Goal: Task Accomplishment & Management: Use online tool/utility

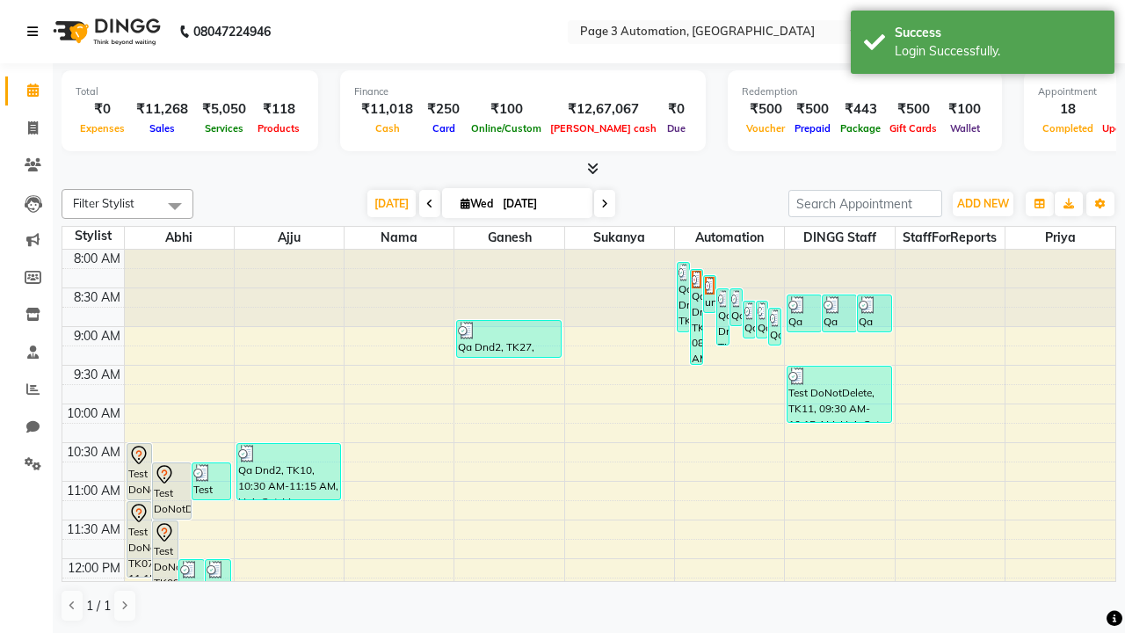
click at [36, 32] on icon at bounding box center [32, 31] width 11 height 12
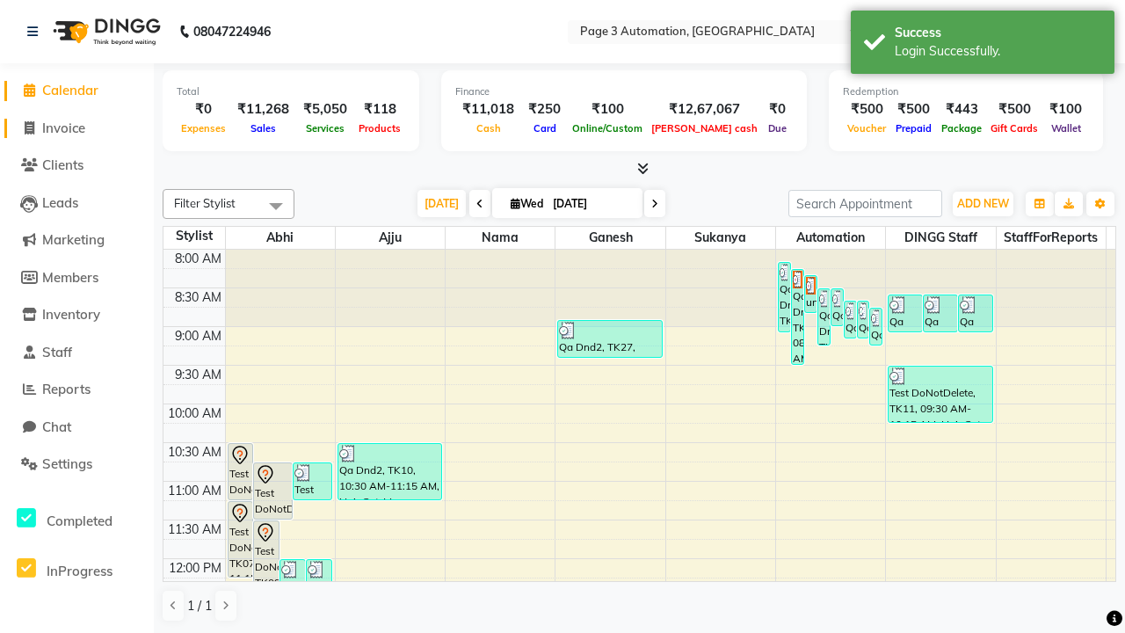
click at [76, 127] on span "Invoice" at bounding box center [63, 128] width 43 height 17
select select "2774"
select select "service"
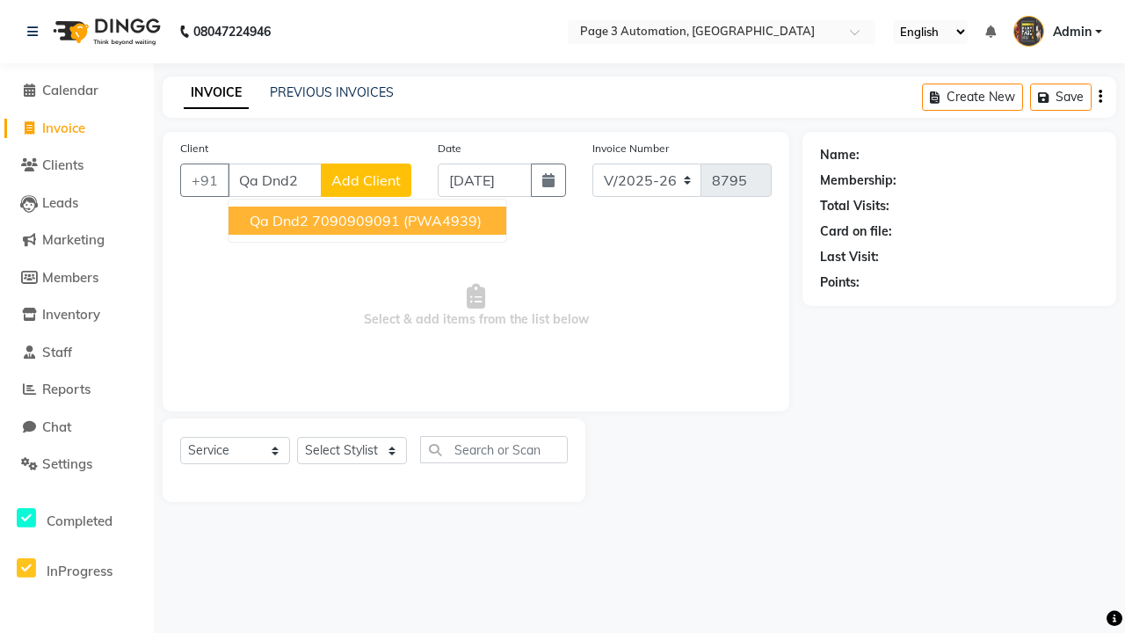
click at [369, 221] on ngb-highlight "7090909091" at bounding box center [356, 221] width 88 height 18
type input "7090909091"
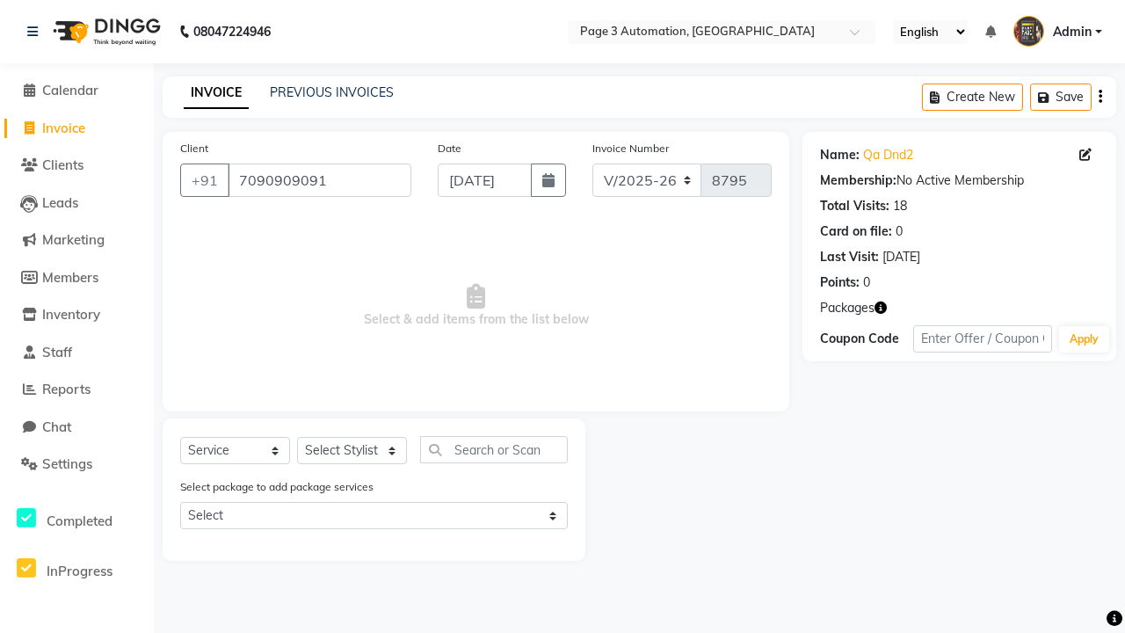
select select "77829"
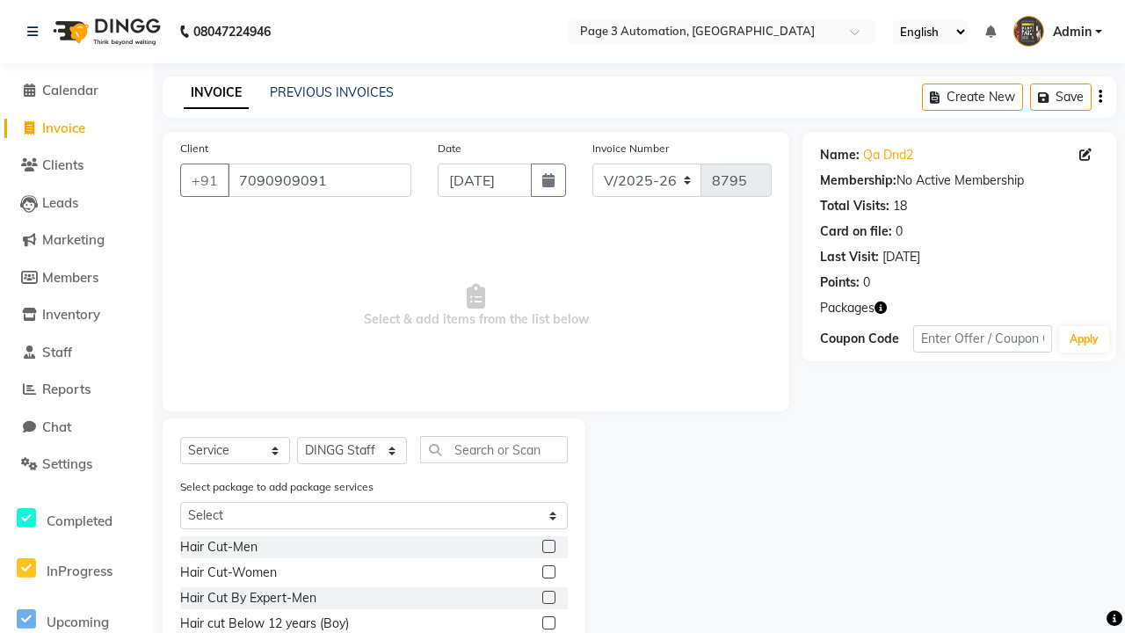
click at [547, 623] on label at bounding box center [548, 622] width 13 height 13
click at [547, 623] on input "checkbox" at bounding box center [547, 623] width 11 height 11
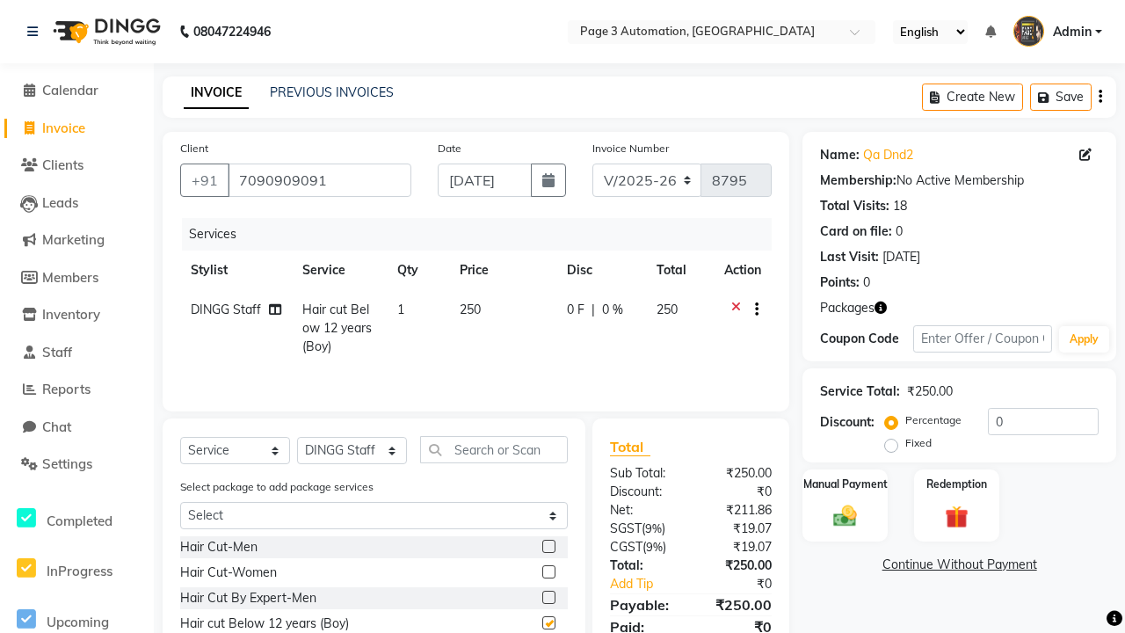
click at [959, 564] on link "Continue Without Payment" at bounding box center [959, 564] width 307 height 18
checkbox input "false"
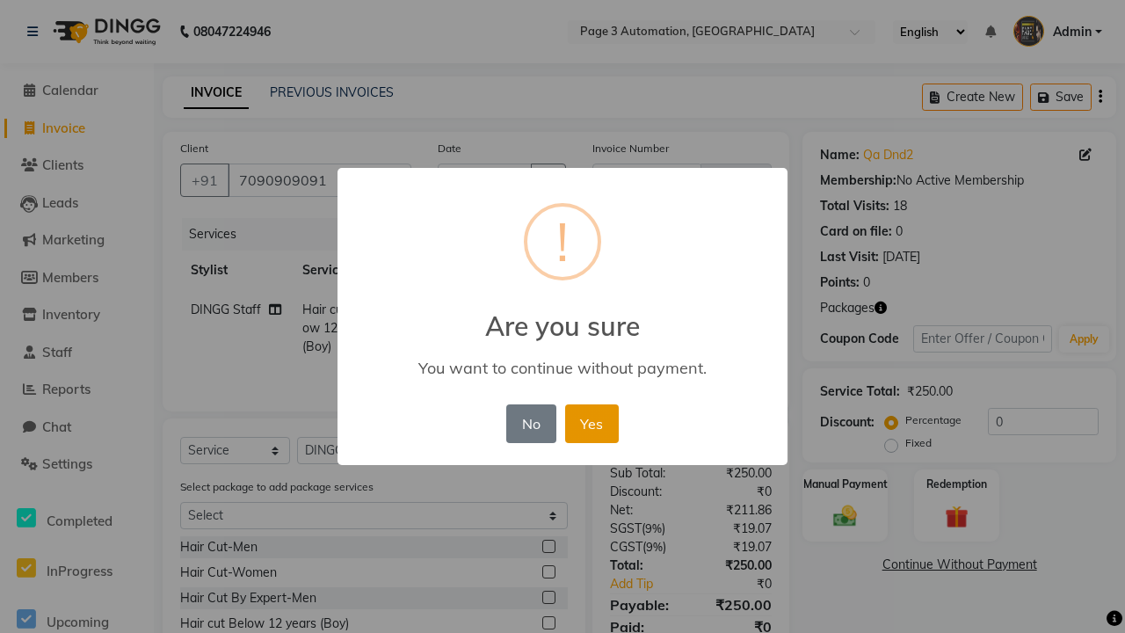
click at [591, 423] on button "Yes" at bounding box center [592, 423] width 54 height 39
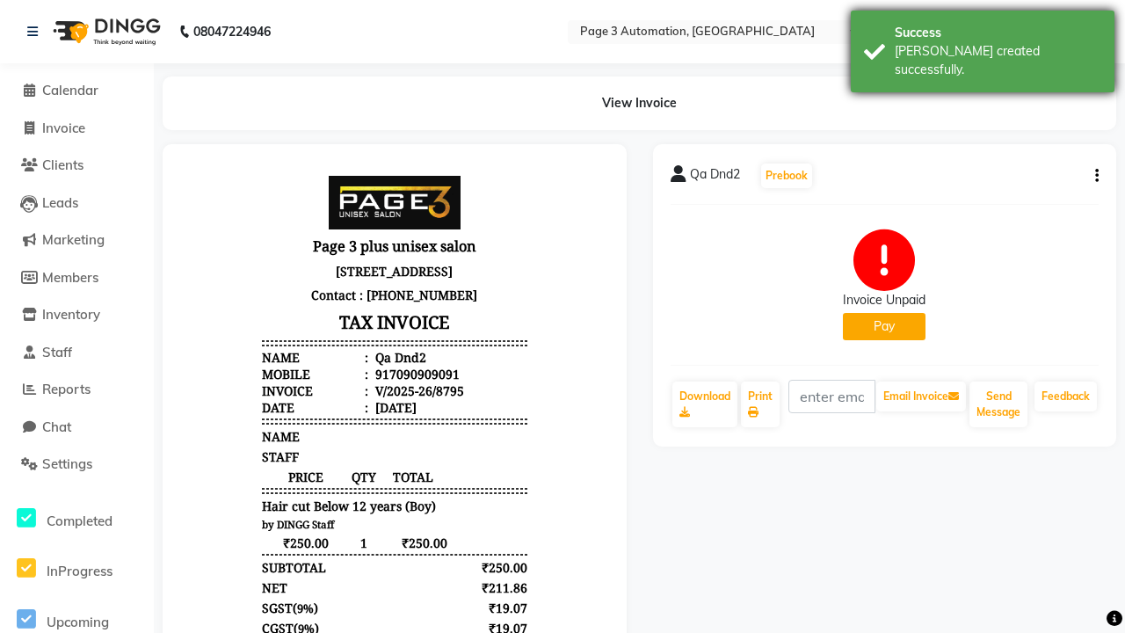
click at [982, 45] on div "[PERSON_NAME] created successfully." at bounding box center [998, 60] width 206 height 37
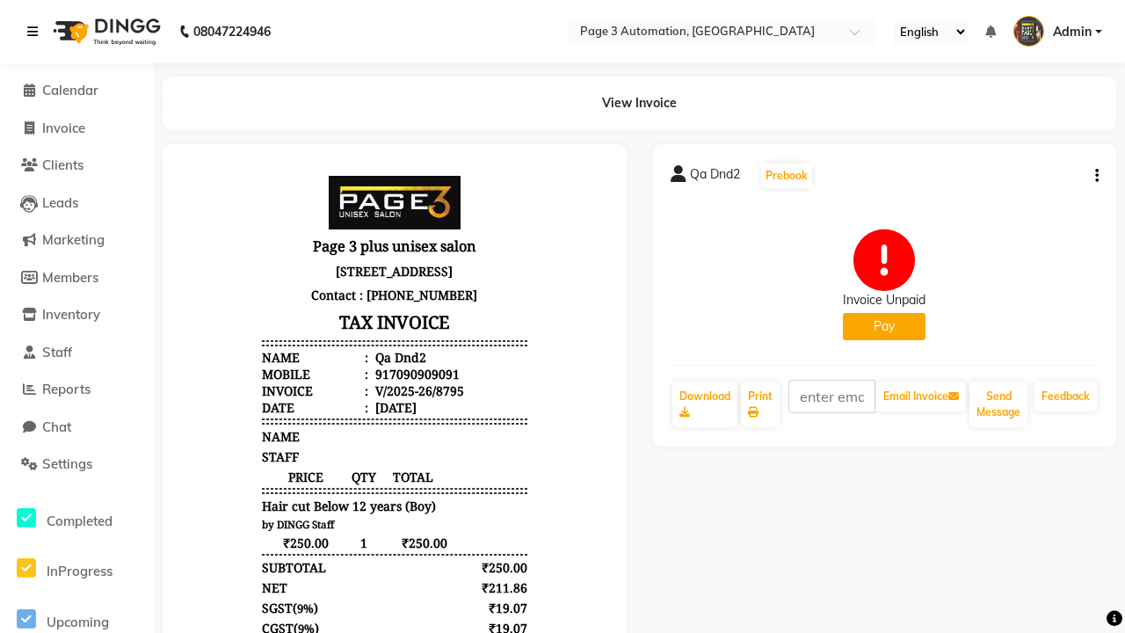
click at [36, 32] on icon at bounding box center [32, 31] width 11 height 12
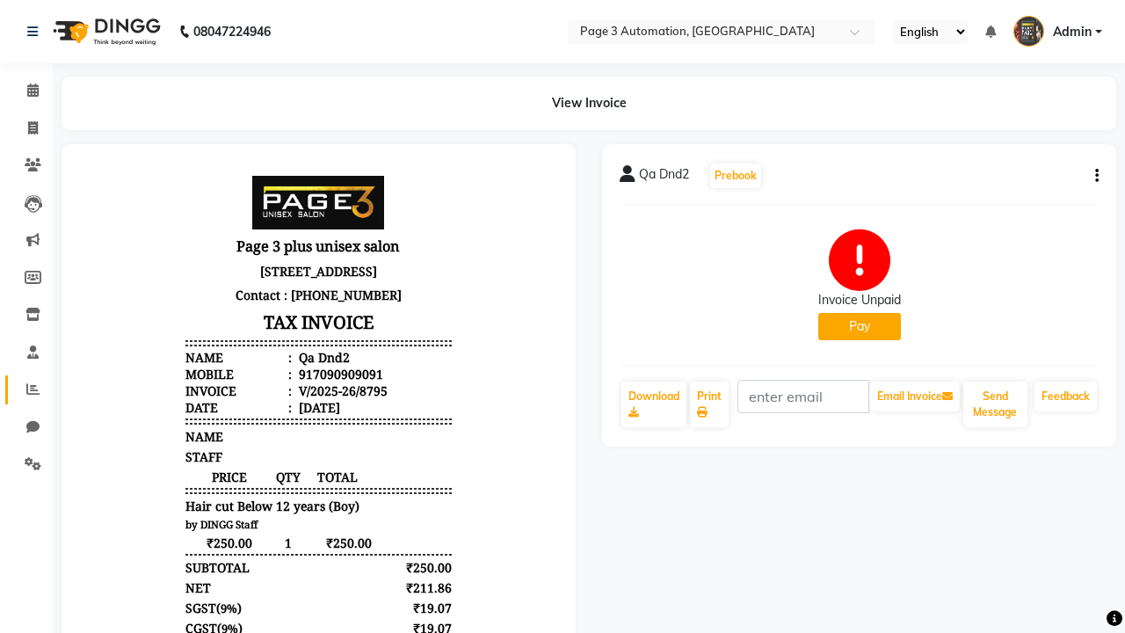
click at [26, 389] on icon at bounding box center [32, 388] width 13 height 13
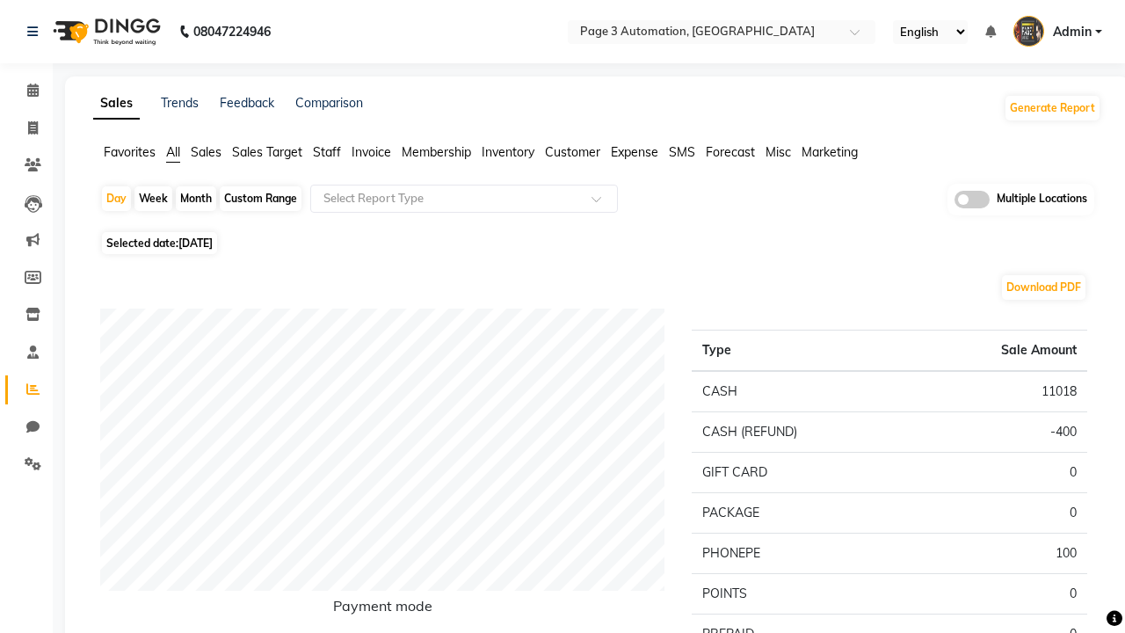
type input "Invoice unpaid"
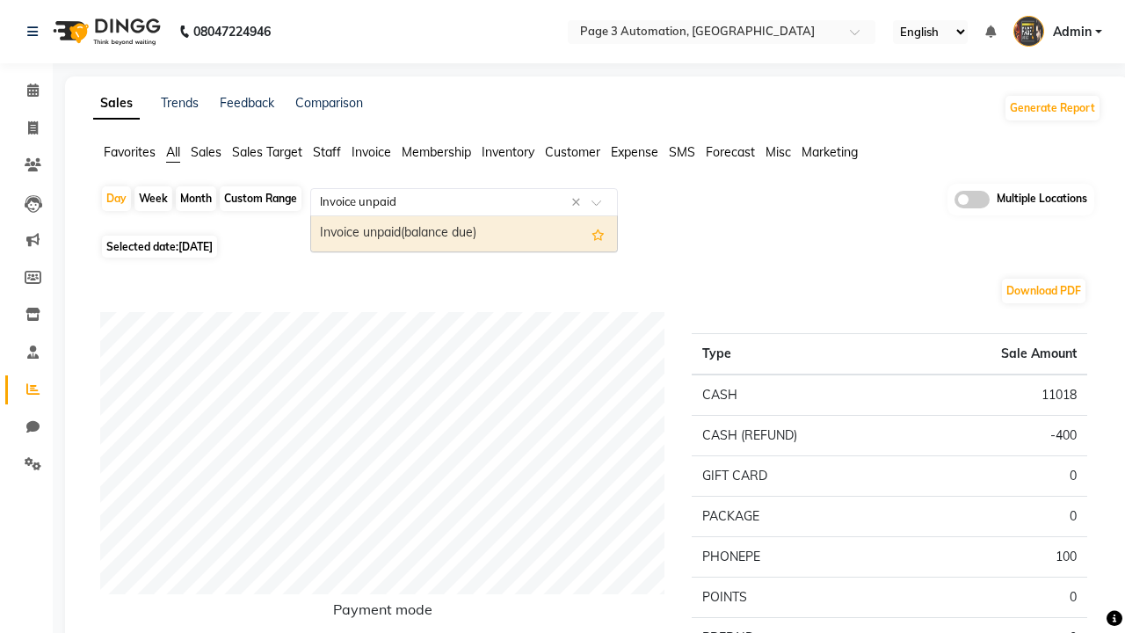
click at [464, 234] on div "Invoice unpaid(balance due)" at bounding box center [464, 233] width 306 height 35
select select "full_report"
select select "csv"
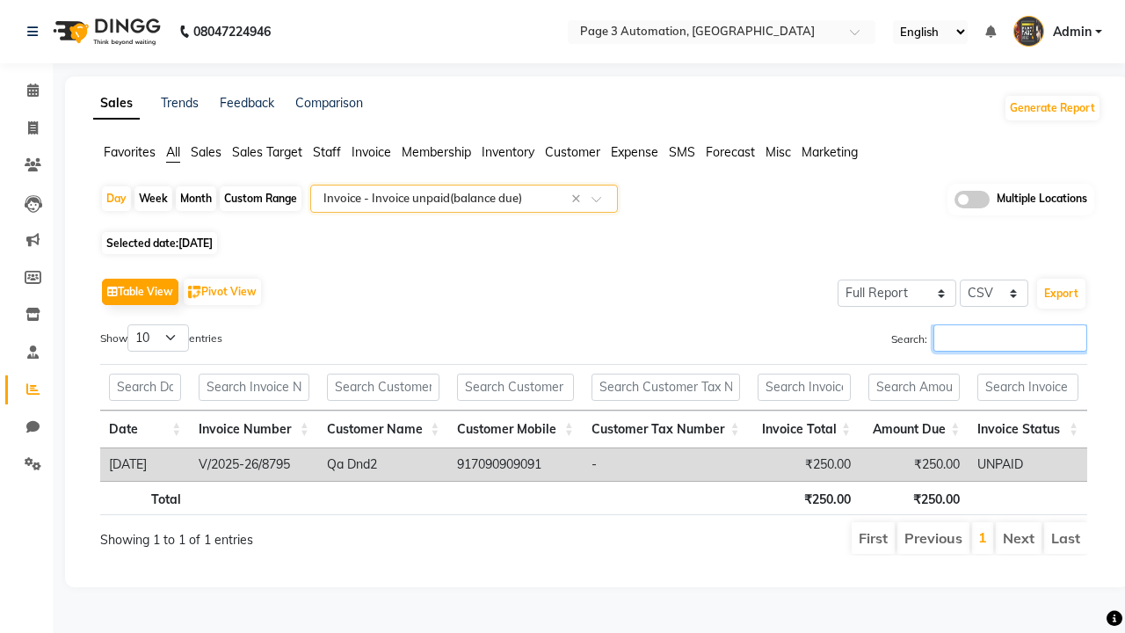
type input "V/2025-26/8795"
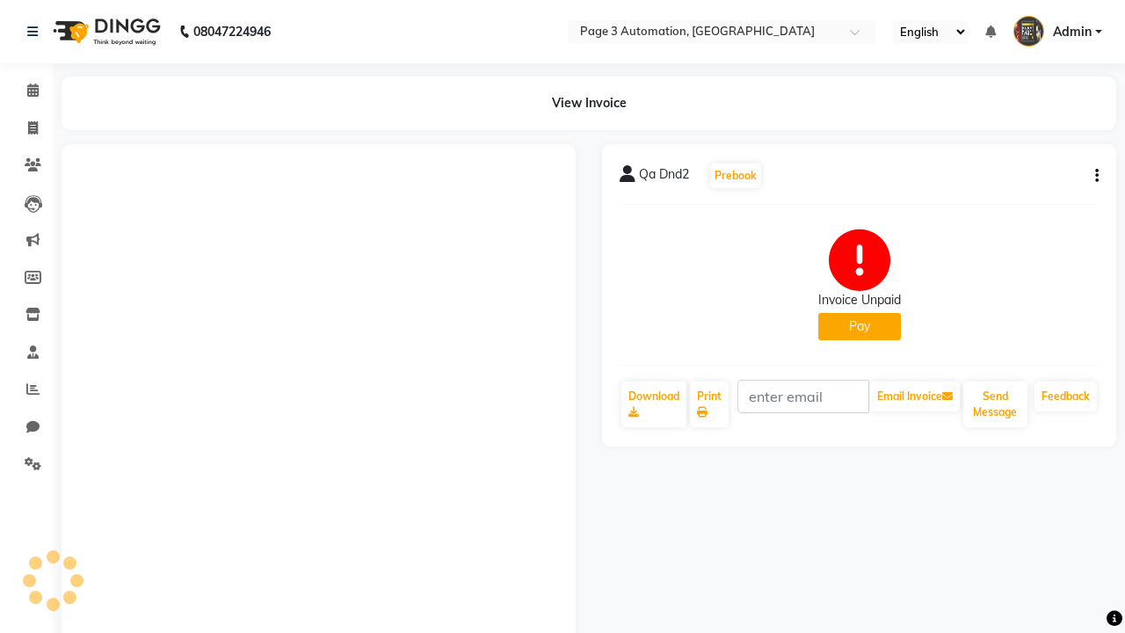
click at [858, 326] on button "Pay" at bounding box center [859, 326] width 83 height 27
select select "1"
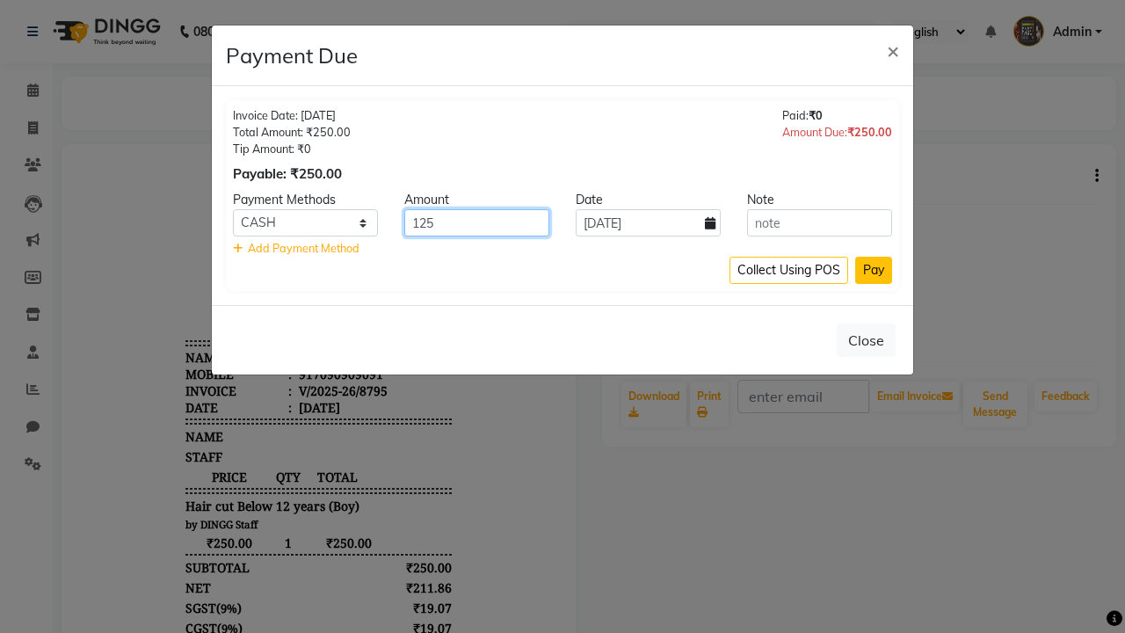
type input "125"
click at [873, 270] on button "Pay" at bounding box center [873, 270] width 37 height 27
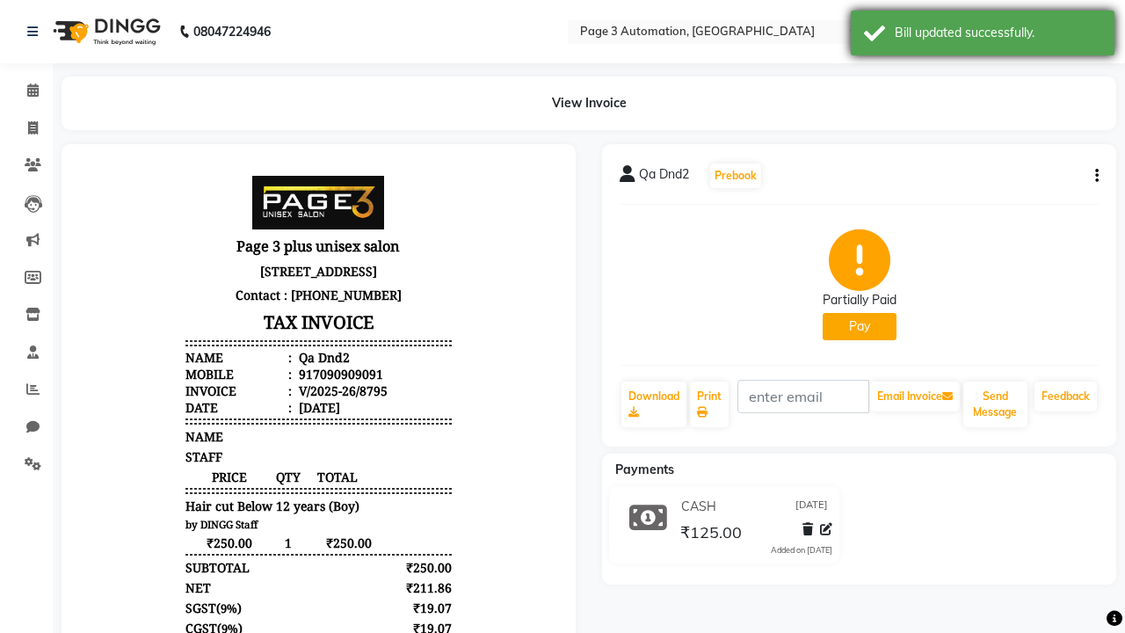
click at [982, 35] on div "Bill updated successfully." at bounding box center [998, 33] width 206 height 18
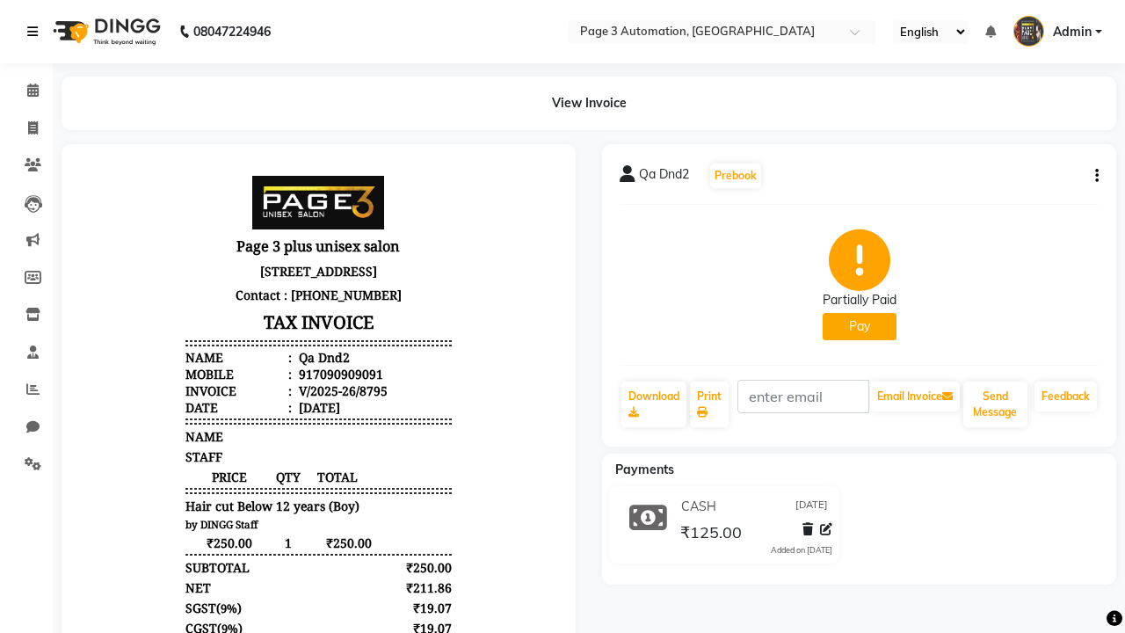
click at [36, 32] on icon at bounding box center [32, 31] width 11 height 12
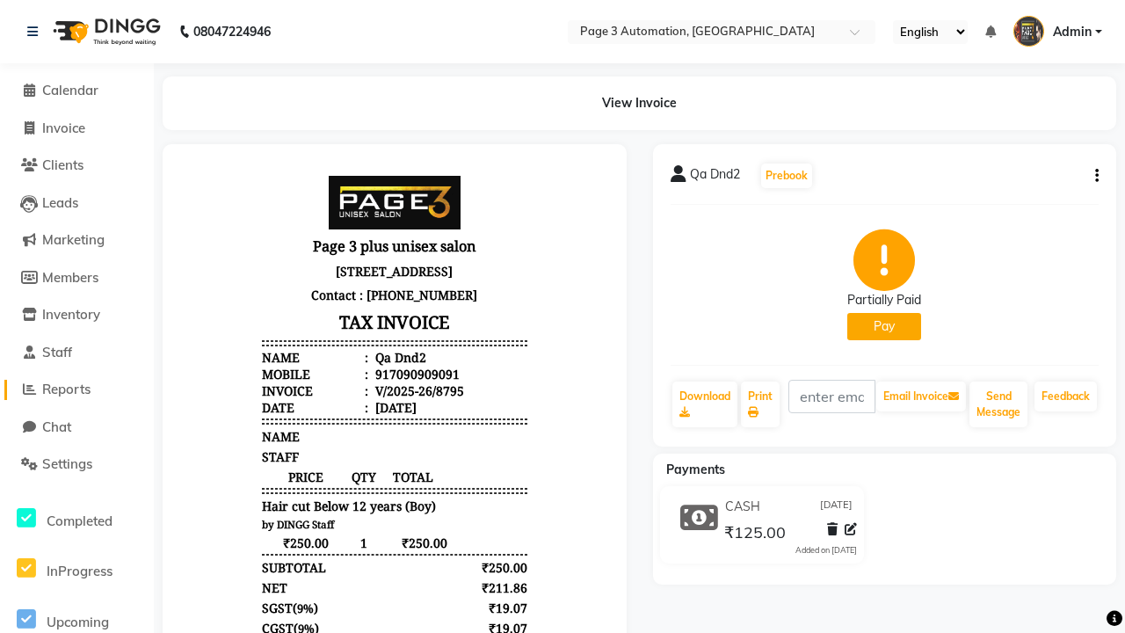
click at [76, 389] on span "Reports" at bounding box center [66, 388] width 48 height 17
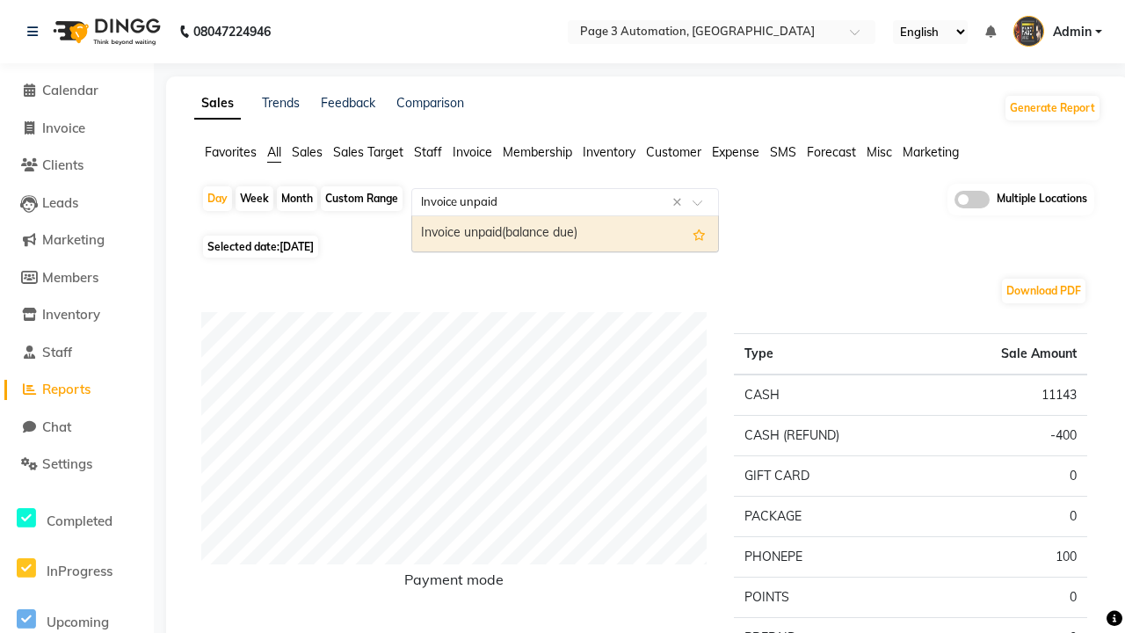
click at [565, 234] on div "Invoice unpaid(balance due)" at bounding box center [565, 233] width 306 height 35
select select "full_report"
select select "csv"
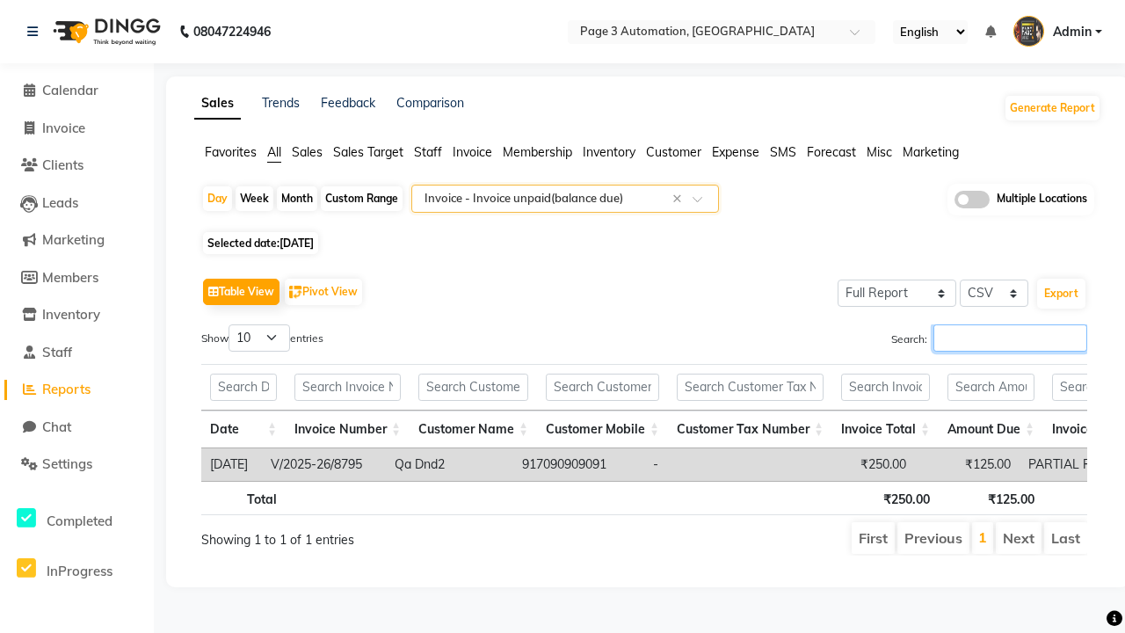
type input "V/2025-26/8795"
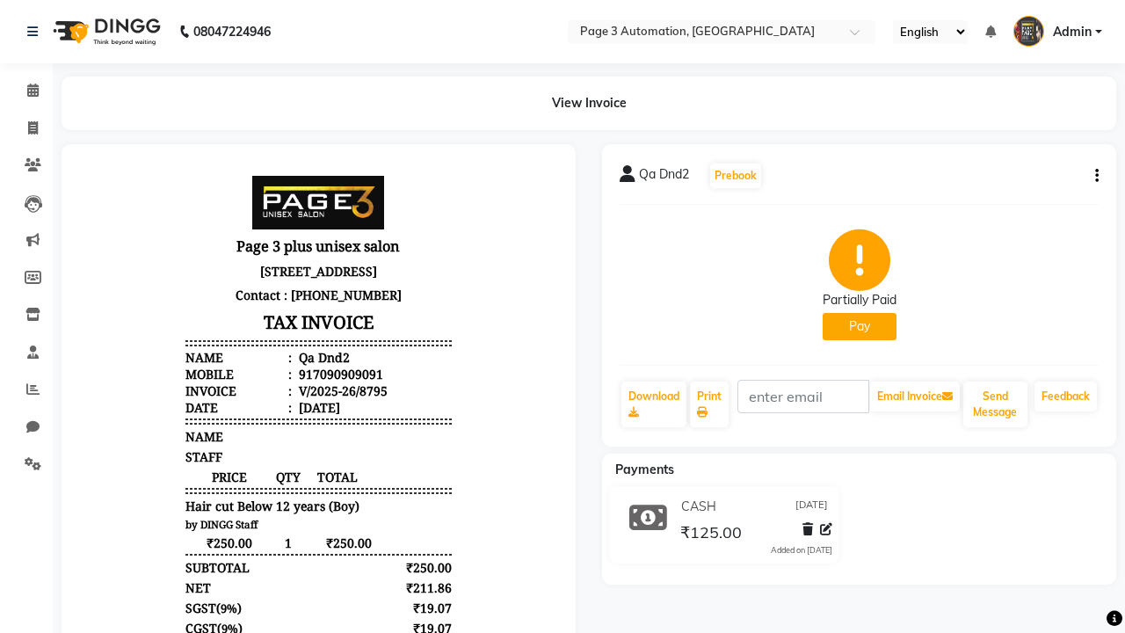
click at [858, 326] on button "Pay" at bounding box center [859, 326] width 74 height 27
select select "1"
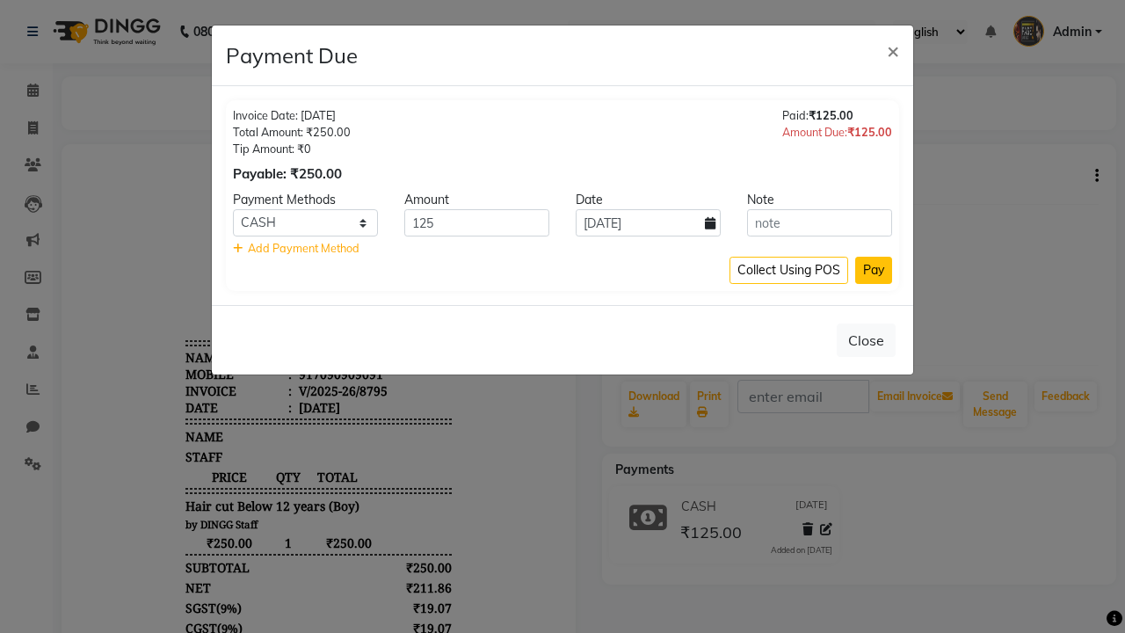
click at [873, 270] on button "Pay" at bounding box center [873, 270] width 37 height 27
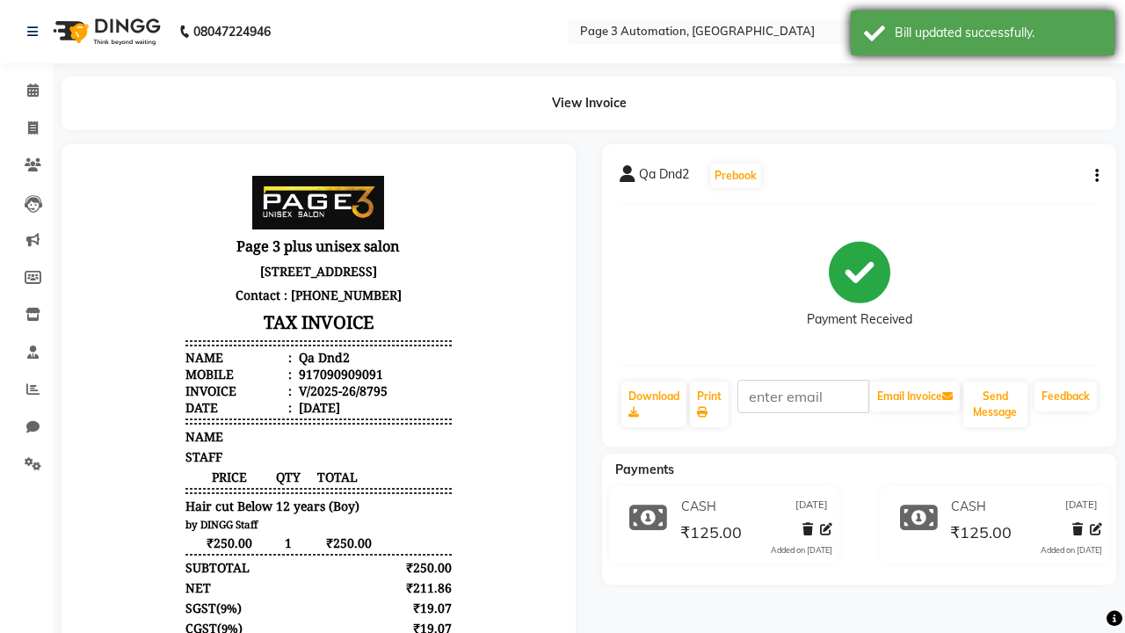
click at [982, 35] on div "Bill updated successfully." at bounding box center [998, 33] width 206 height 18
click at [36, 32] on icon at bounding box center [32, 31] width 11 height 12
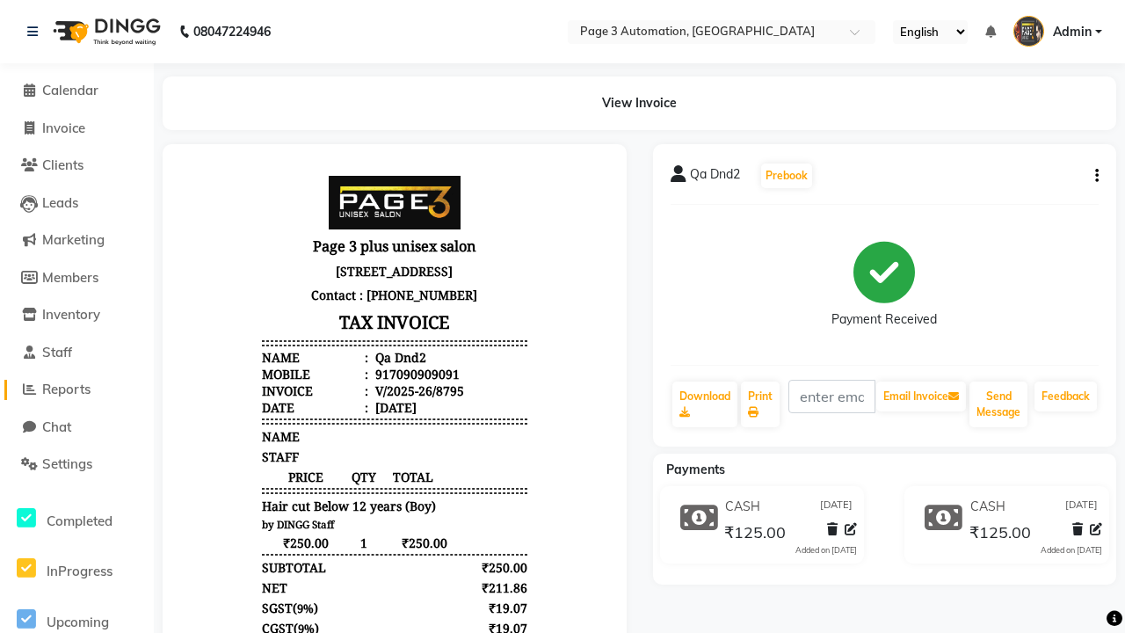
click at [76, 389] on span "Reports" at bounding box center [66, 388] width 48 height 17
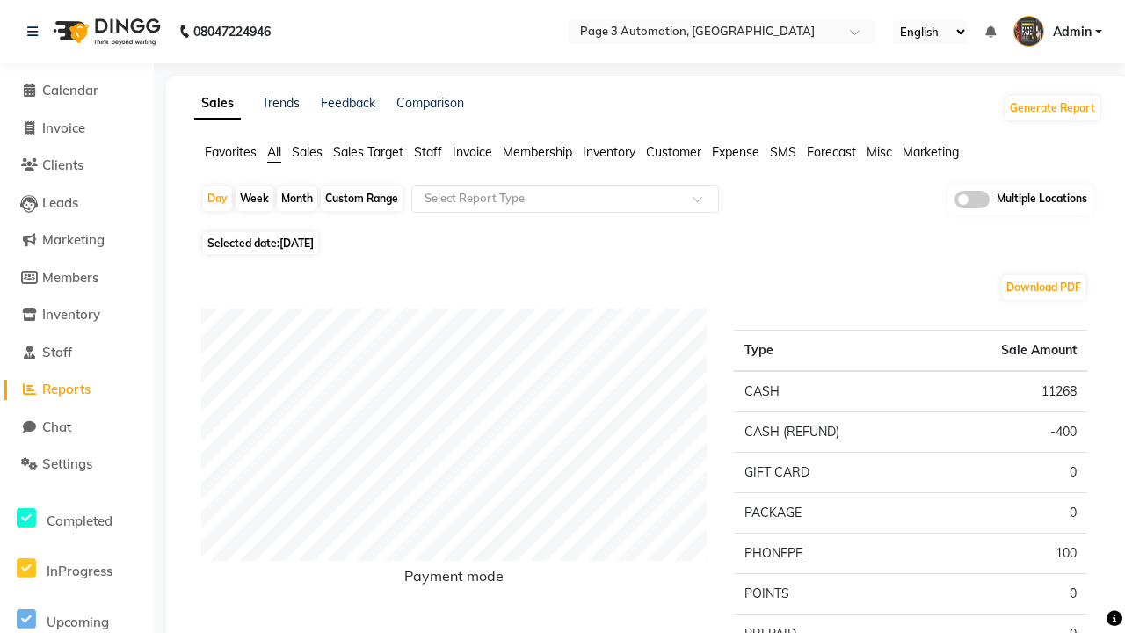
type input "Invoice"
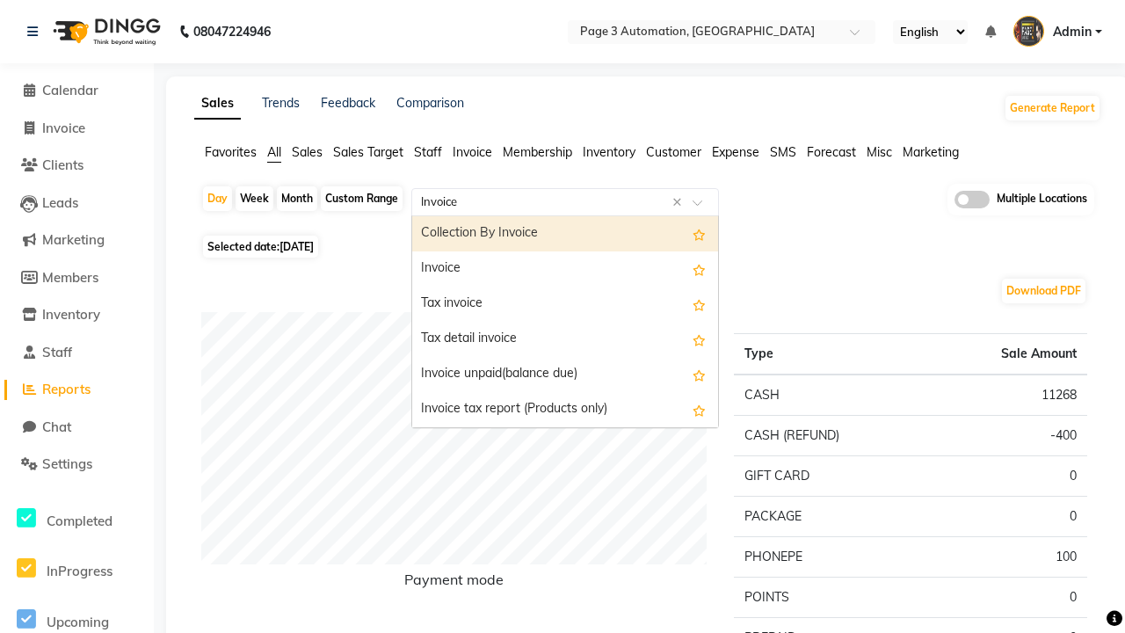
click at [565, 269] on div "Invoice" at bounding box center [565, 268] width 306 height 35
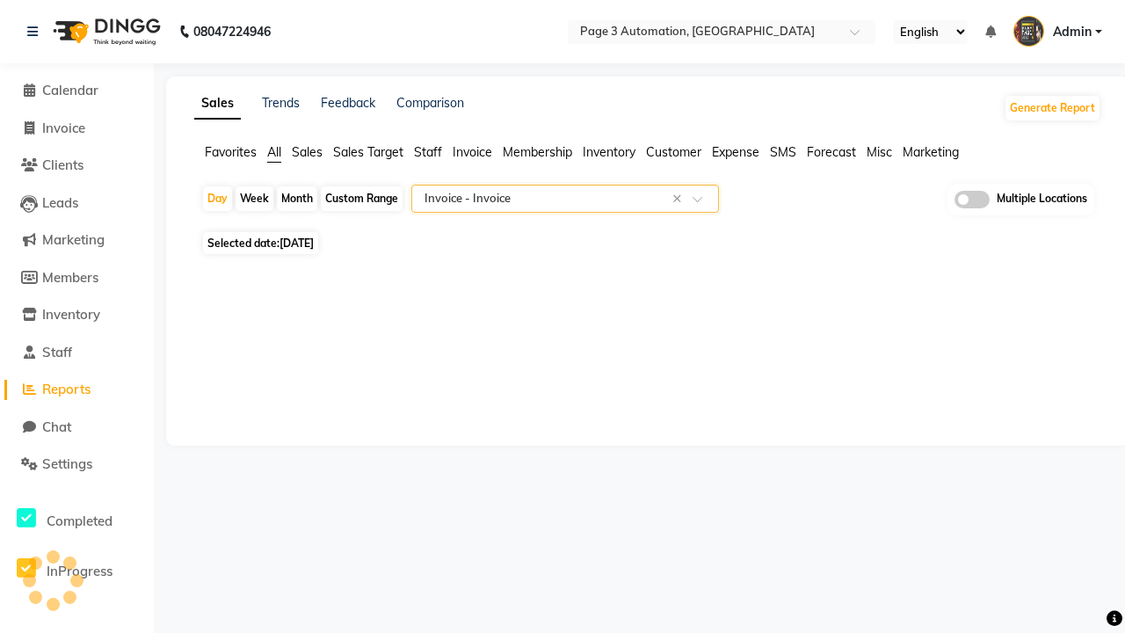
select select "full_report"
select select "csv"
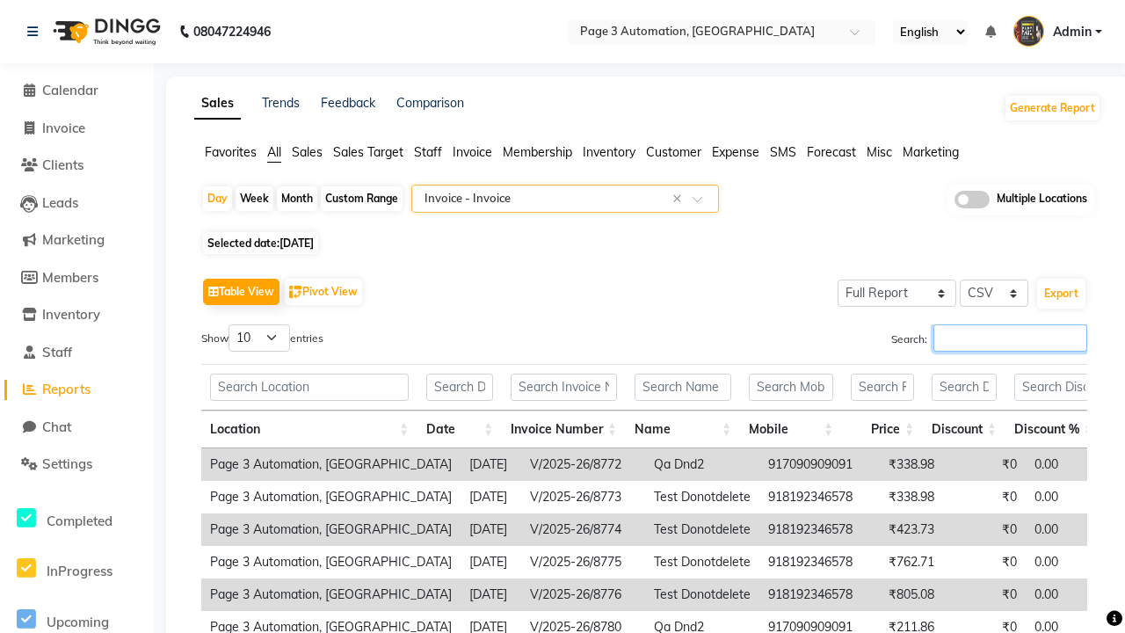
type input "V/2025-26/8795"
